Goal: Navigation & Orientation: Go to known website

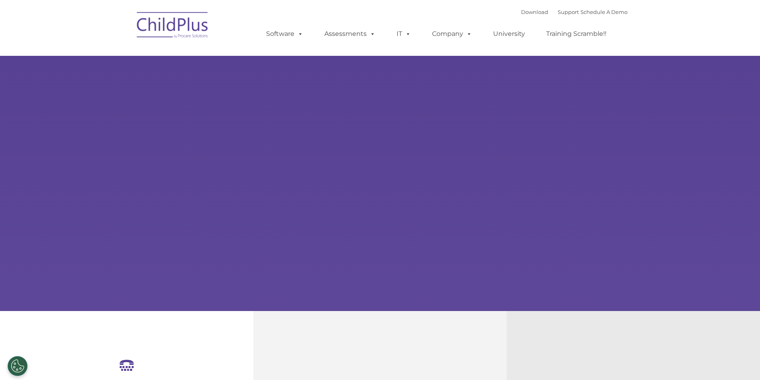
select select "MEDIUM"
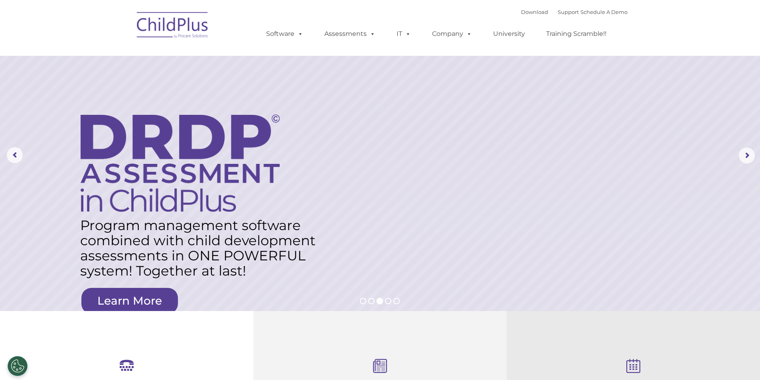
click at [184, 23] on img at bounding box center [173, 26] width 80 height 40
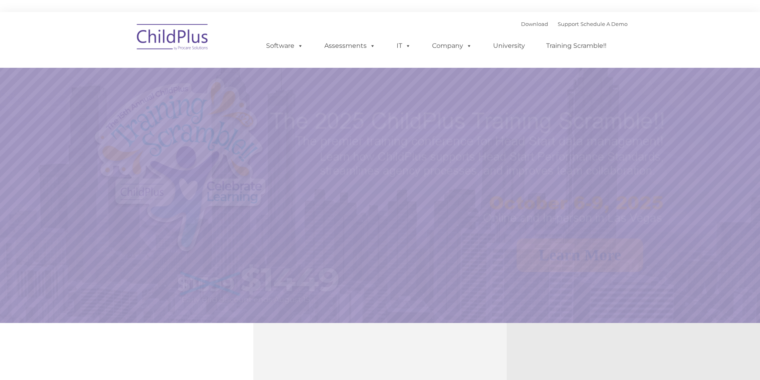
select select "MEDIUM"
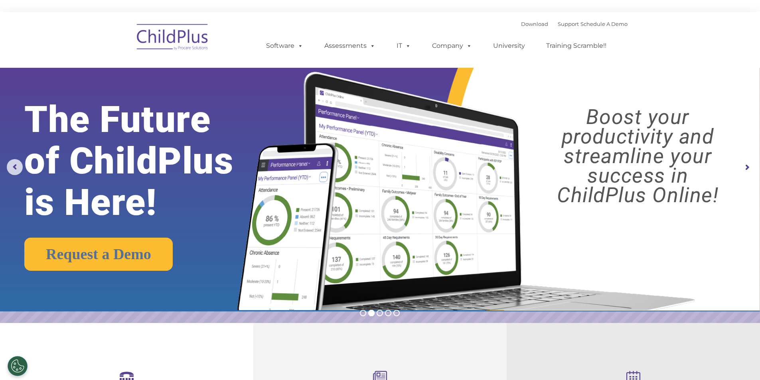
click at [742, 169] on rs-arrow at bounding box center [747, 168] width 16 height 16
